Goal: Task Accomplishment & Management: Complete application form

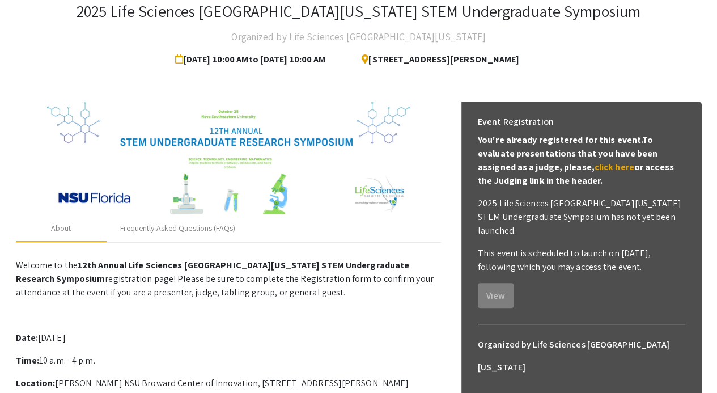
scroll to position [91, 0]
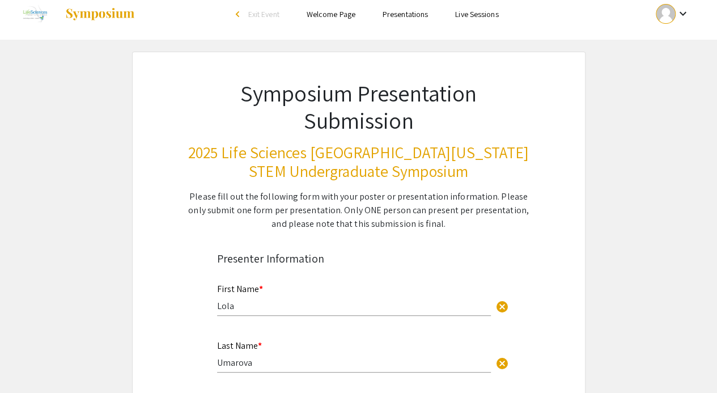
scroll to position [48, 0]
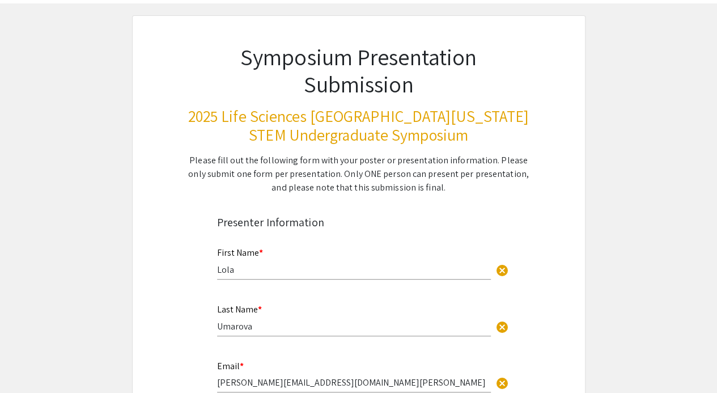
click at [226, 71] on h1 "Symposium Presentation Submission" at bounding box center [359, 70] width 342 height 54
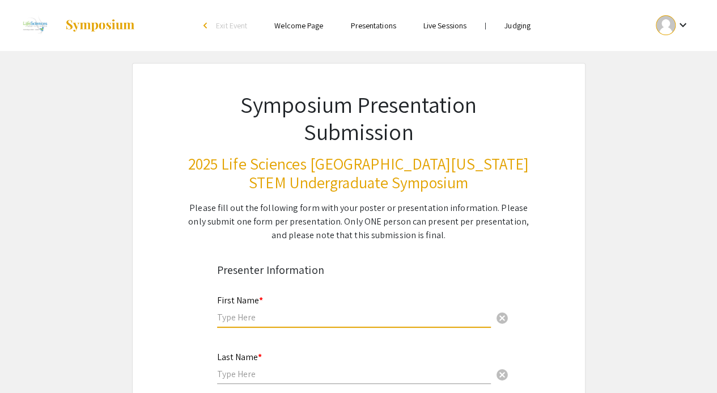
click at [264, 312] on input "text" at bounding box center [354, 317] width 274 height 12
type input "Lola"
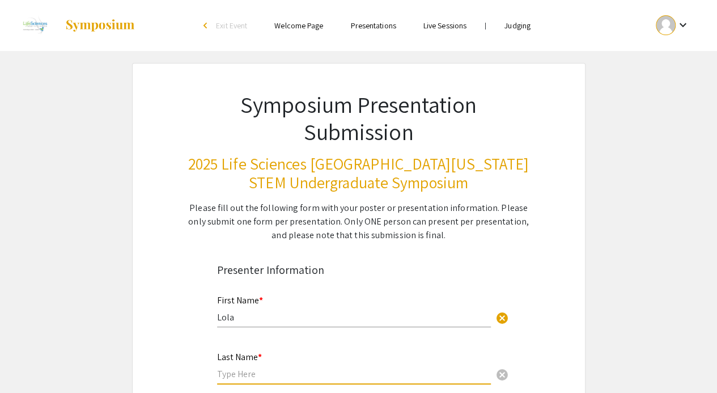
click at [261, 373] on input "text" at bounding box center [354, 374] width 274 height 12
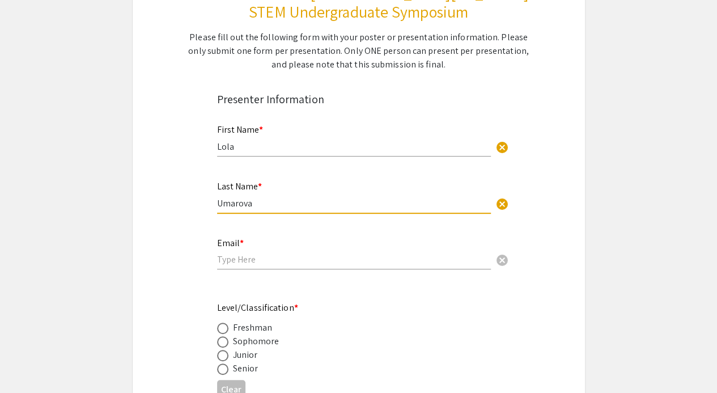
scroll to position [171, 0]
type input "Umarova"
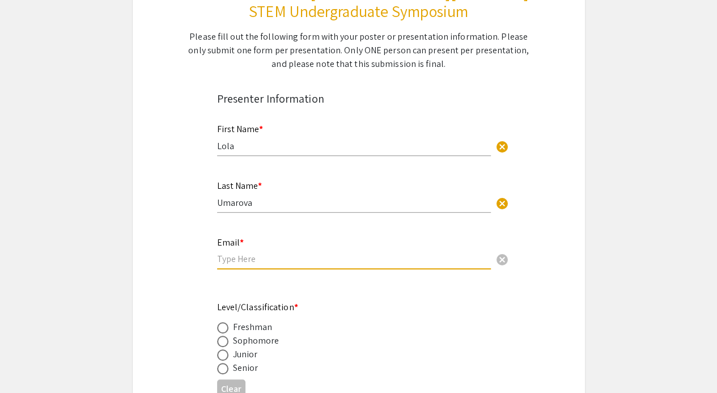
click at [249, 258] on input "email" at bounding box center [354, 259] width 274 height 12
type input "lola.umarova@mymail.barry.edu"
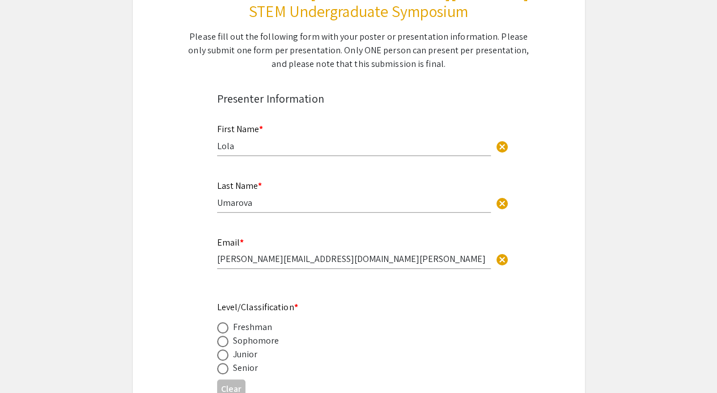
click at [266, 318] on div "Level/Classification * Freshman Sophomore Junior Senior" at bounding box center [349, 337] width 265 height 74
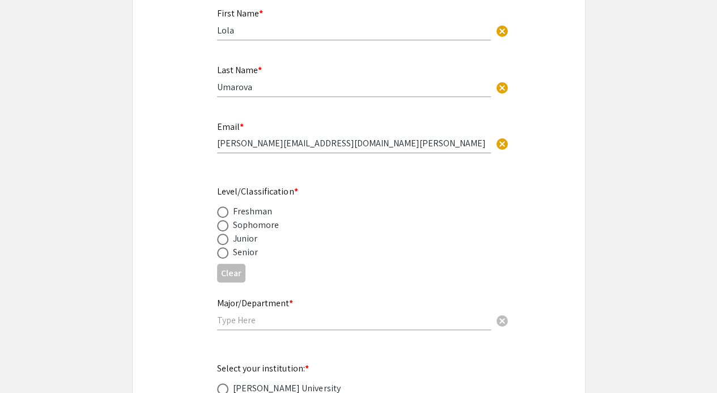
scroll to position [289, 0]
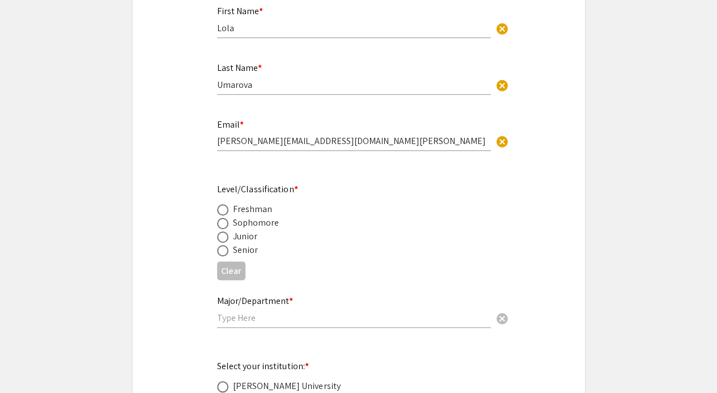
click at [221, 253] on span at bounding box center [222, 250] width 11 height 11
click at [221, 253] on input "radio" at bounding box center [222, 250] width 11 height 11
radio input "true"
click at [238, 316] on input "text" at bounding box center [354, 318] width 274 height 12
type input "Mathematics and Computer Science"
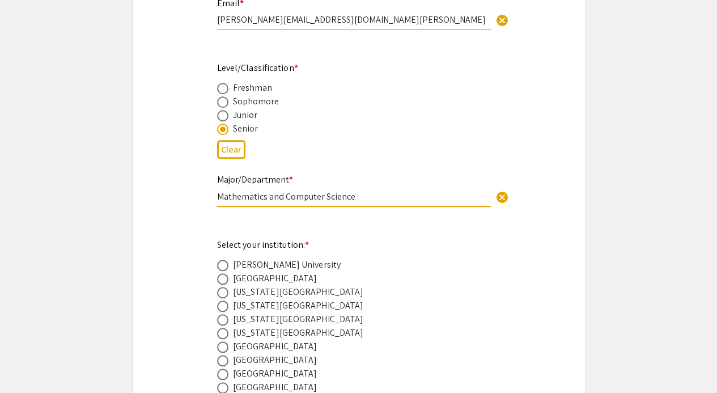
scroll to position [413, 0]
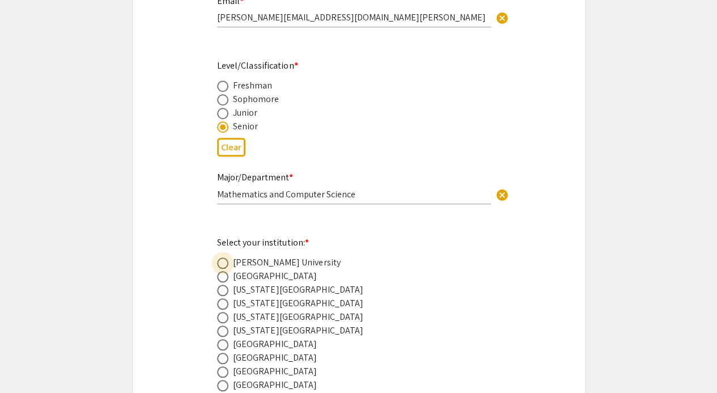
click at [223, 264] on span at bounding box center [222, 262] width 11 height 11
click at [223, 264] on input "radio" at bounding box center [222, 262] width 11 height 11
radio input "true"
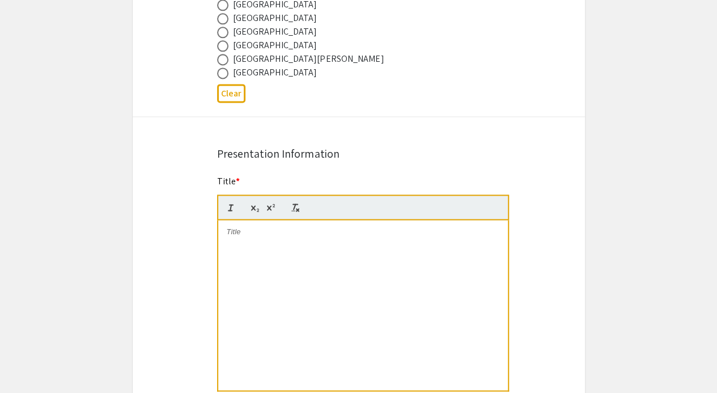
scroll to position [753, 0]
click at [268, 235] on p at bounding box center [363, 231] width 273 height 10
drag, startPoint x: 455, startPoint y: 233, endPoint x: 212, endPoint y: 245, distance: 243.0
click at [212, 245] on div "Title * Frame-Based Video Analysis for Tackles in American Football This field …" at bounding box center [359, 290] width 300 height 232
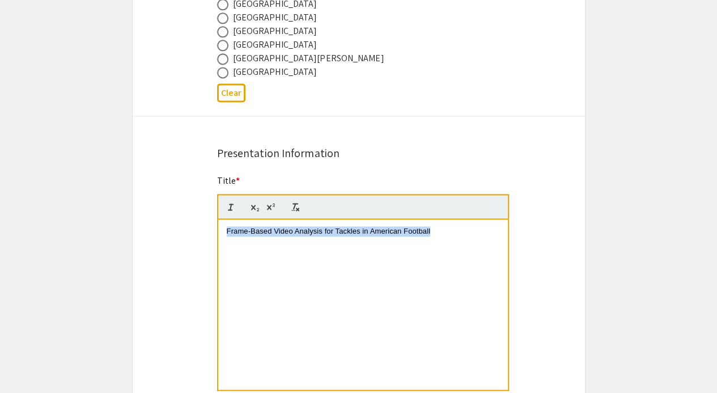
click at [308, 288] on div "Frame-Based Video Analysis for Tackles in American Football" at bounding box center [363, 304] width 290 height 170
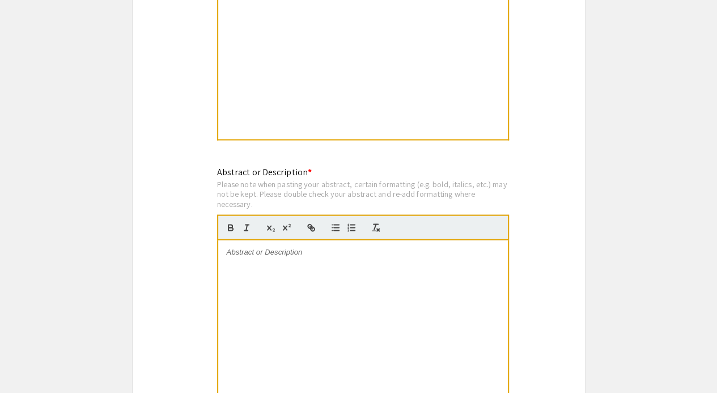
scroll to position [1004, 0]
click at [372, 264] on div at bounding box center [363, 324] width 290 height 170
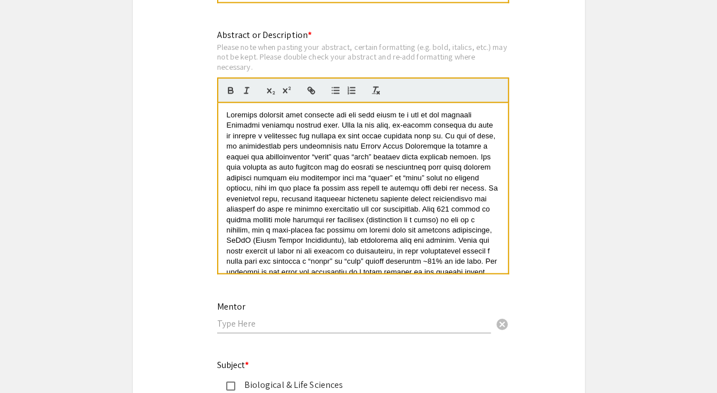
scroll to position [84, 0]
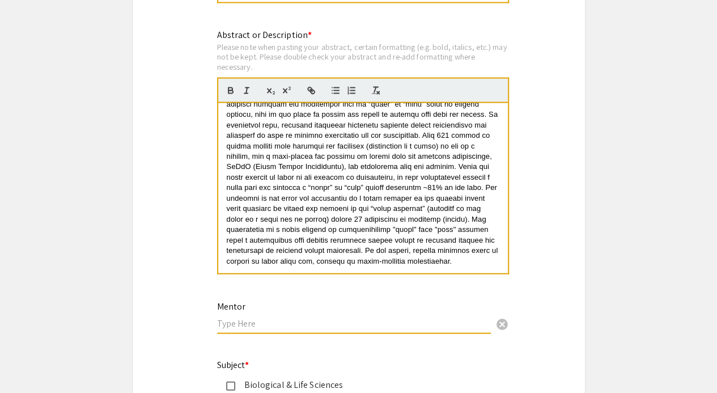
click at [275, 325] on input "text" at bounding box center [354, 324] width 274 height 12
type input "Dr. James Haralambides"
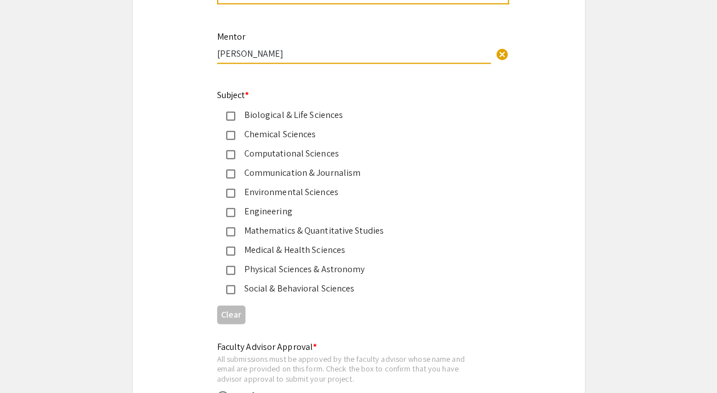
scroll to position [1412, 0]
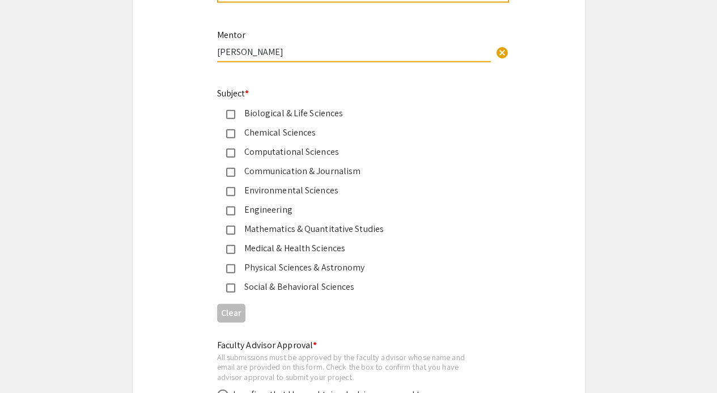
click at [230, 155] on mat-pseudo-checkbox at bounding box center [230, 153] width 9 height 9
click at [232, 230] on mat-pseudo-checkbox at bounding box center [230, 230] width 9 height 9
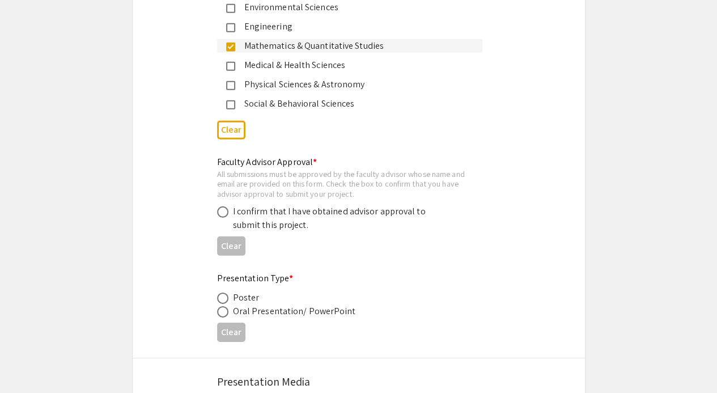
scroll to position [1595, 0]
click at [223, 213] on span at bounding box center [222, 211] width 11 height 11
click at [223, 213] on input "radio" at bounding box center [222, 211] width 11 height 11
radio input "true"
click at [221, 297] on span at bounding box center [222, 297] width 11 height 11
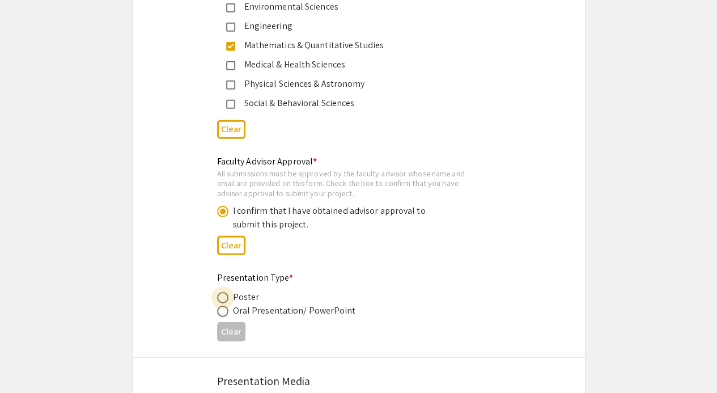
click at [221, 297] on input "radio" at bounding box center [222, 297] width 11 height 11
radio input "true"
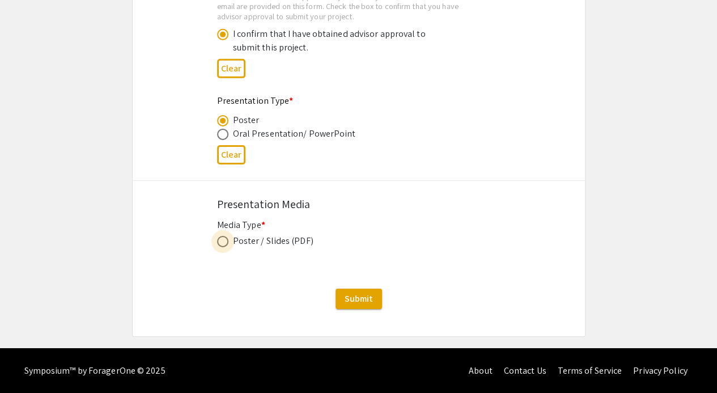
click at [225, 241] on span at bounding box center [222, 241] width 11 height 11
click at [225, 241] on input "radio" at bounding box center [222, 241] width 11 height 11
radio input "true"
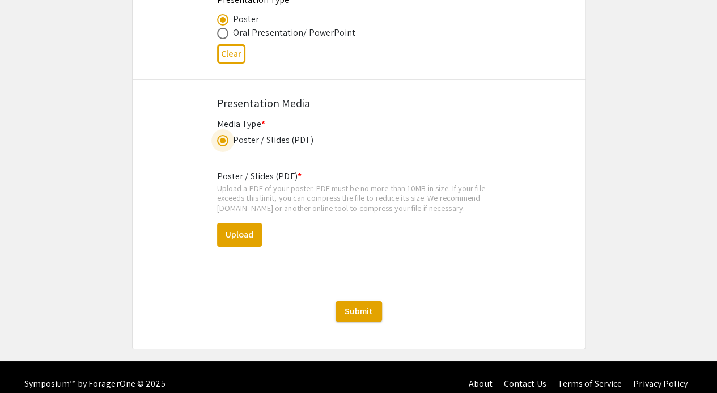
scroll to position [1886, 0]
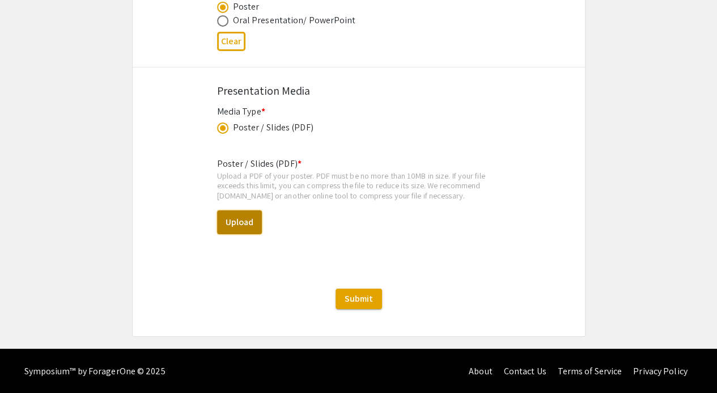
click at [227, 230] on button "Upload" at bounding box center [239, 222] width 45 height 24
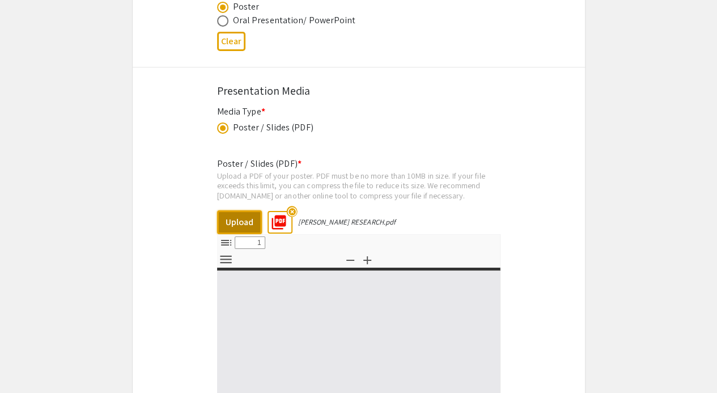
select select "custom"
type input "0"
select select "custom"
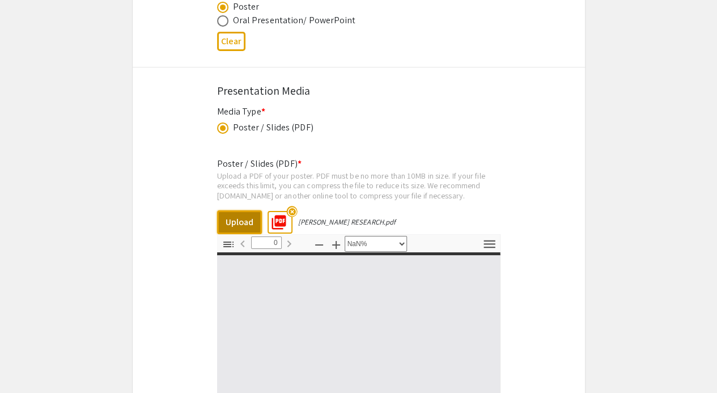
type input "1"
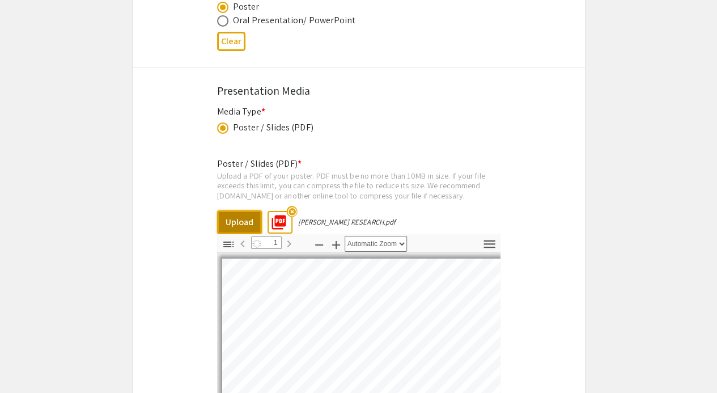
select select "auto"
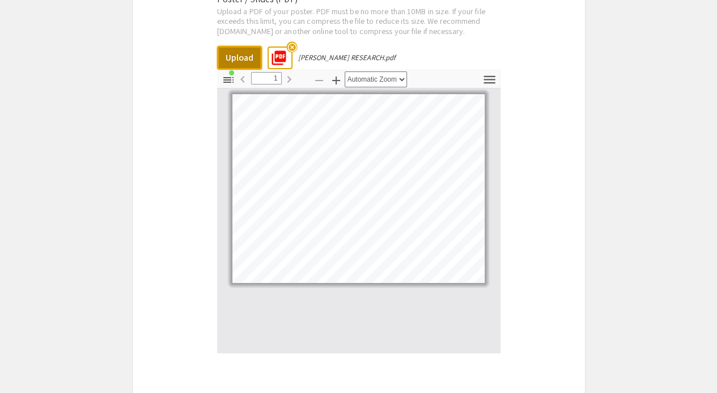
scroll to position [2183, 0]
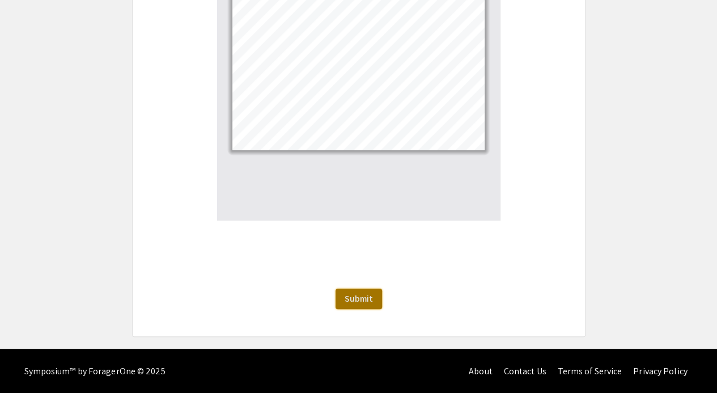
click at [362, 298] on span "Submit" at bounding box center [359, 299] width 28 height 12
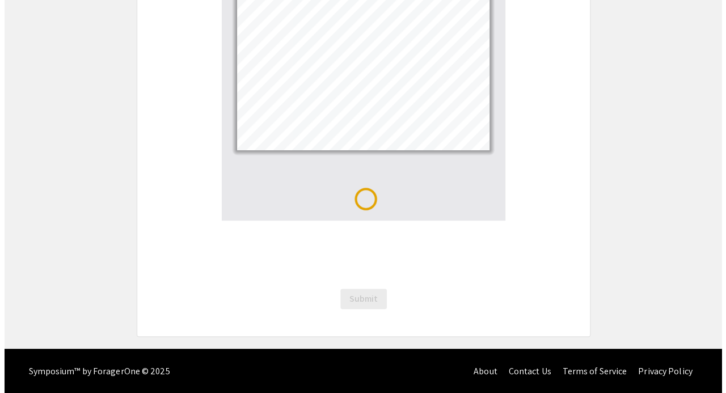
scroll to position [0, 0]
